Goal: Transaction & Acquisition: Purchase product/service

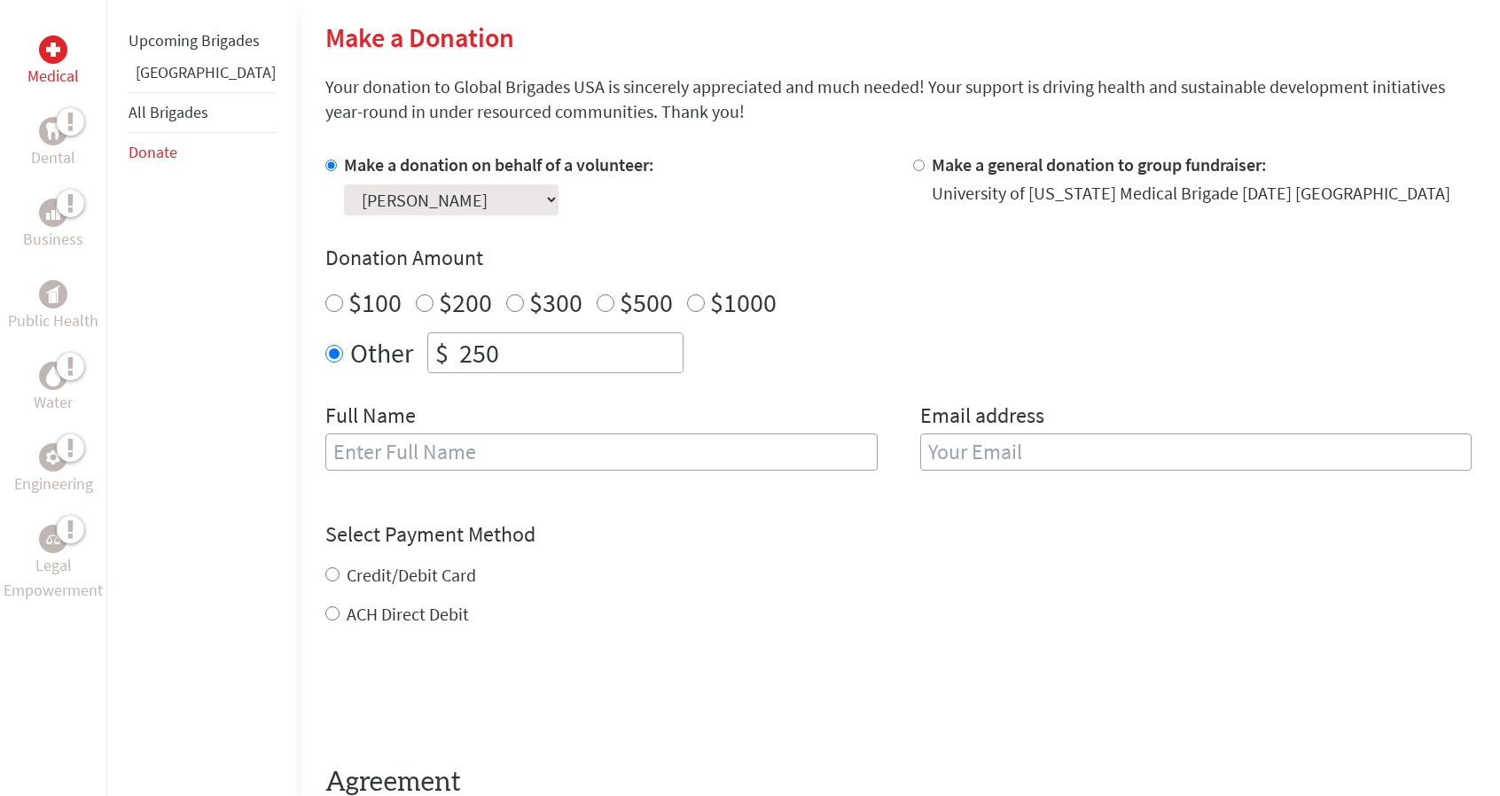
scroll to position [621, 0]
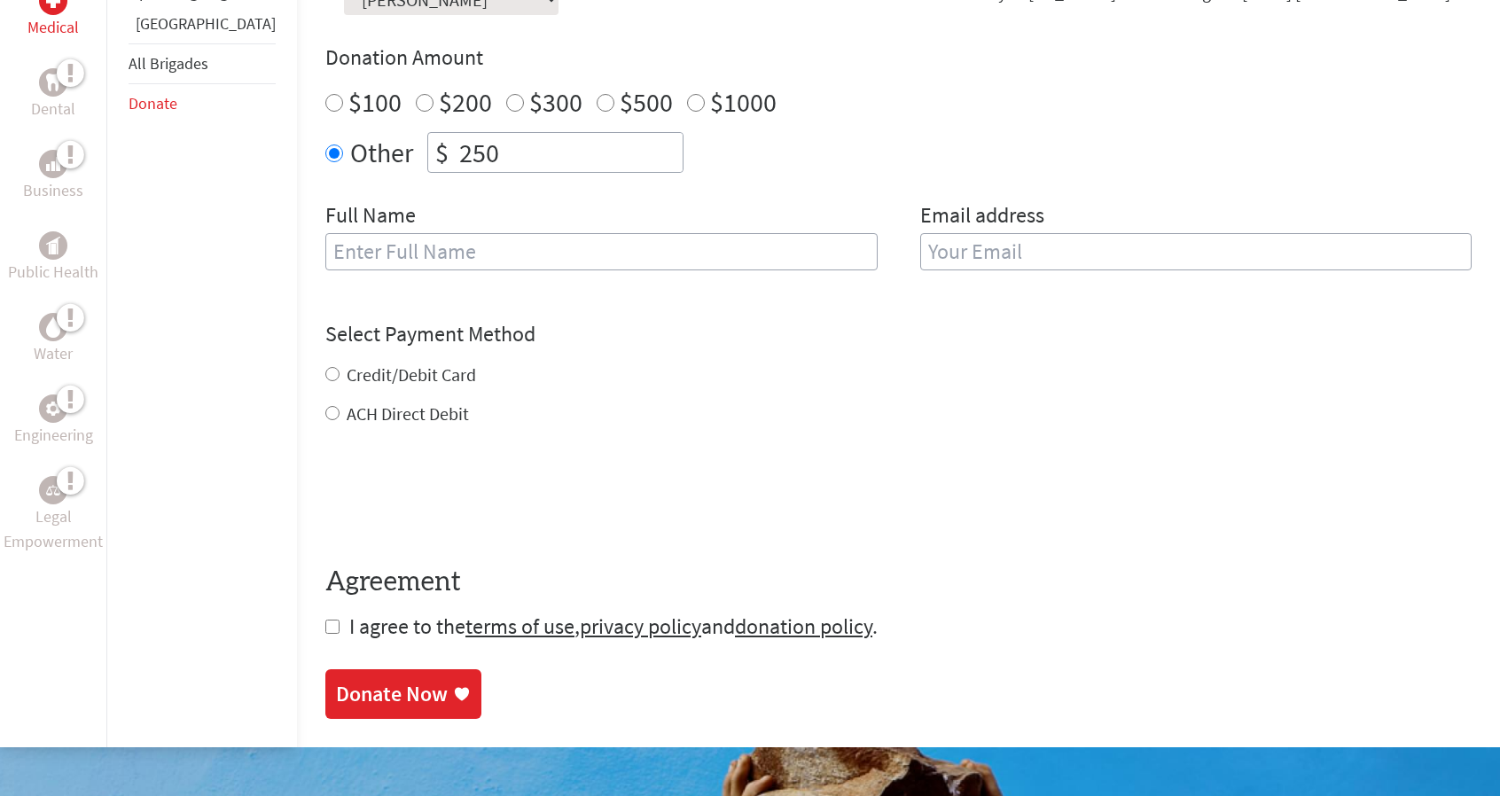
click at [325, 255] on input "text" at bounding box center [601, 251] width 552 height 37
type input "[PERSON_NAME] & [PERSON_NAME]"
type input "[EMAIL_ADDRESS][DOMAIN_NAME]"
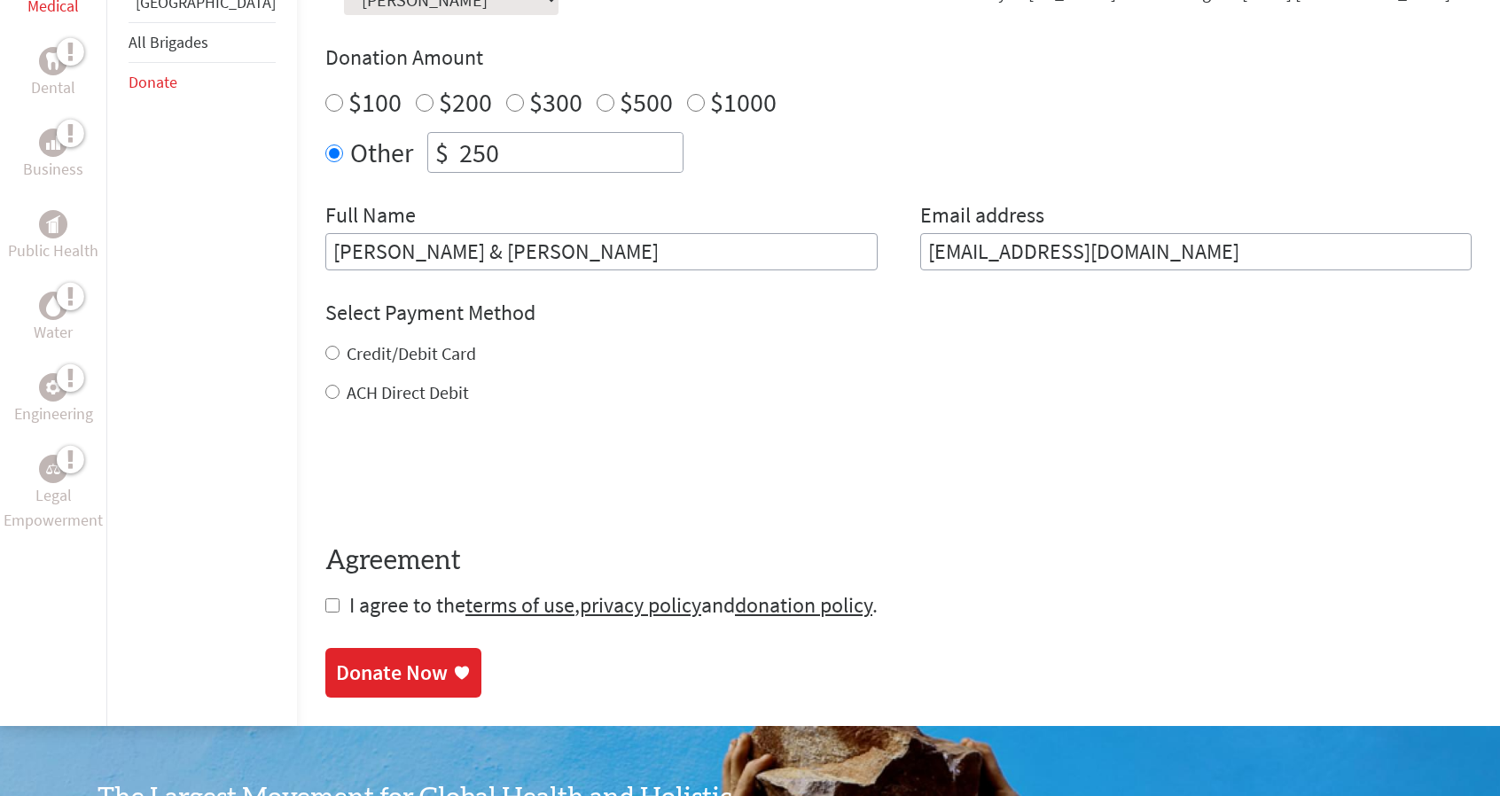
click at [325, 348] on input "Credit/Debit Card" at bounding box center [332, 353] width 14 height 14
radio input "true"
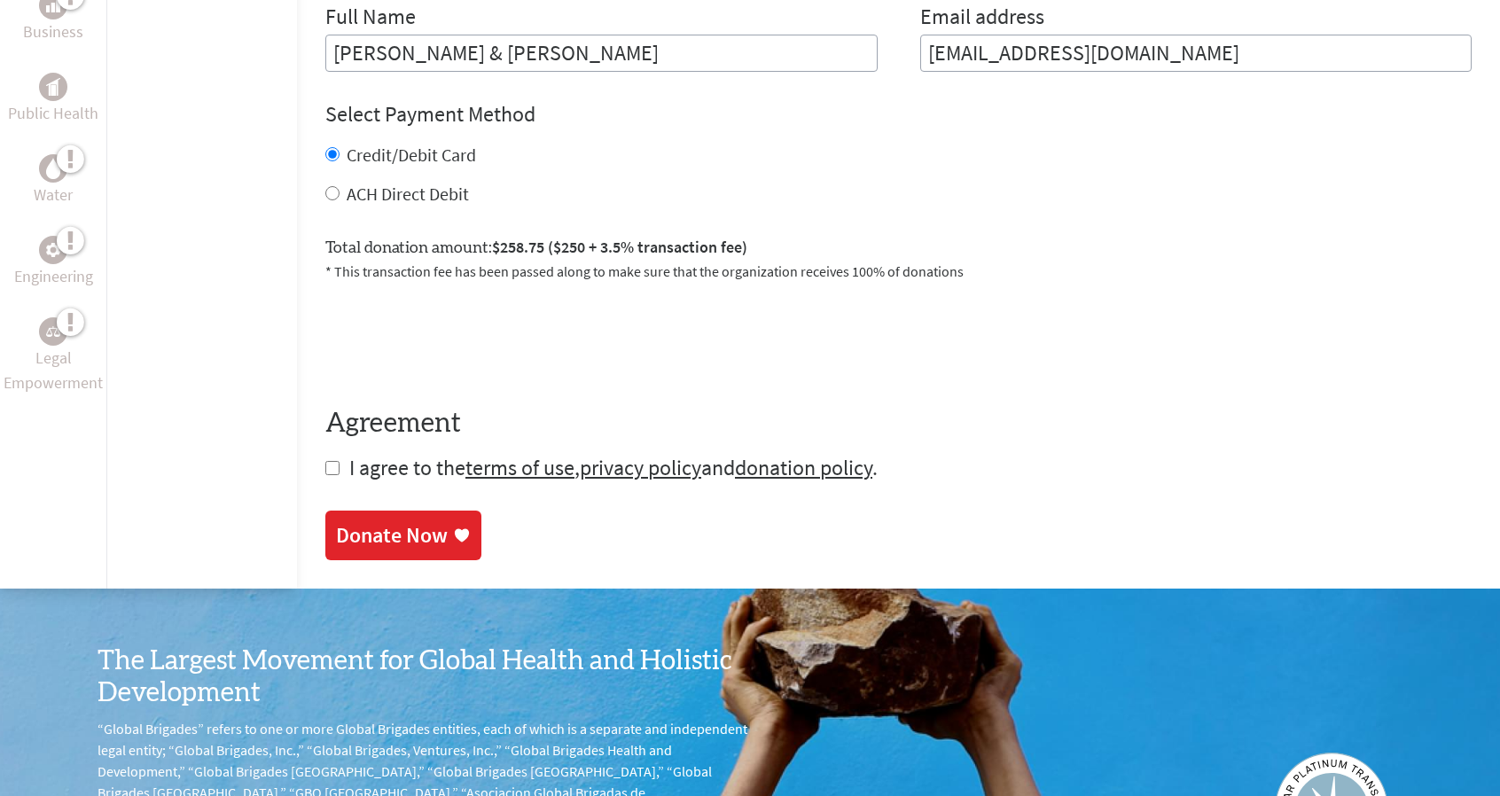
scroll to position [827, 0]
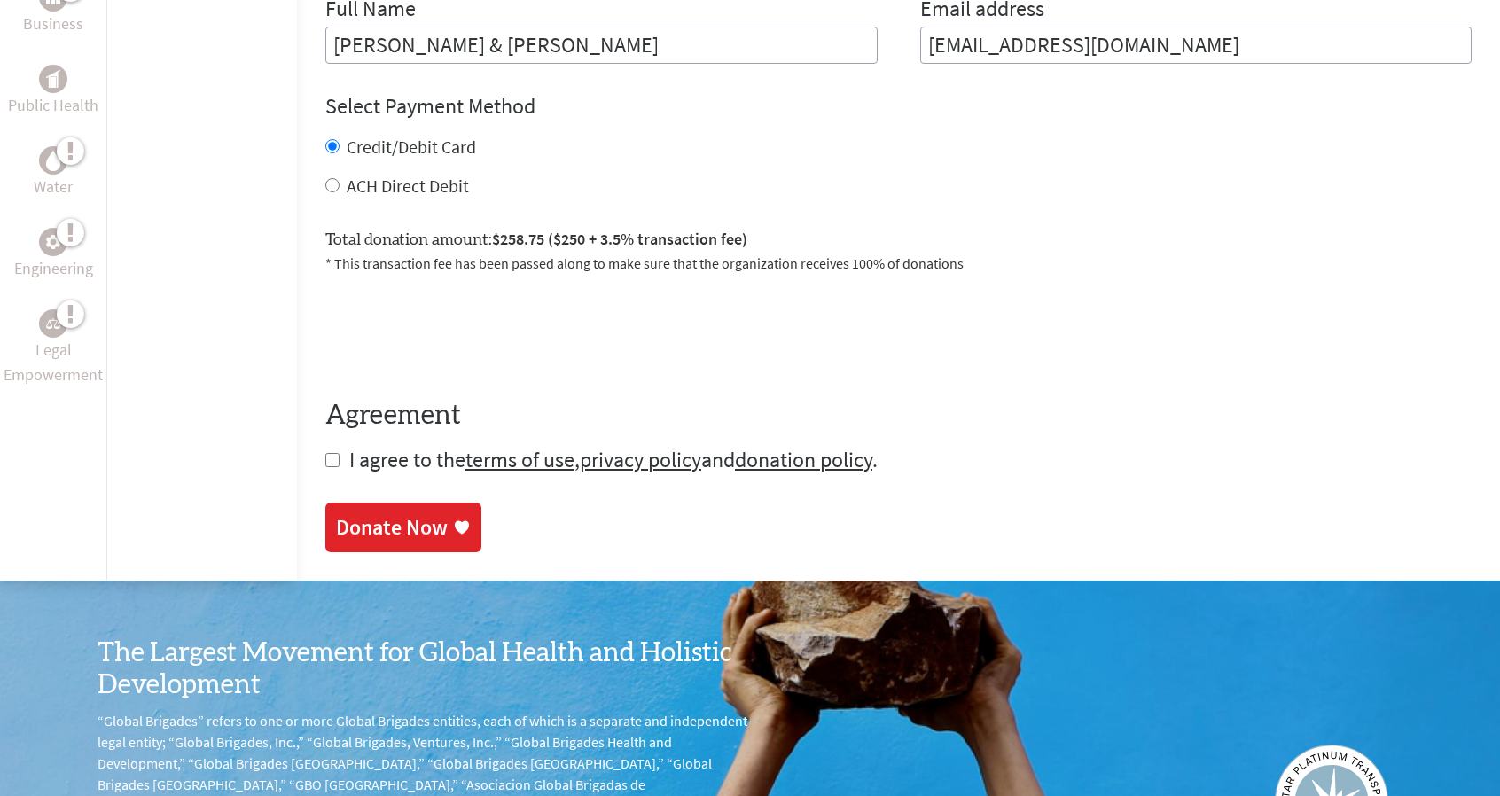
click at [325, 462] on input "checkbox" at bounding box center [332, 460] width 14 height 14
checkbox input "true"
click at [359, 533] on div "Donate Now" at bounding box center [392, 529] width 112 height 28
